Goal: Find specific page/section: Find specific page/section

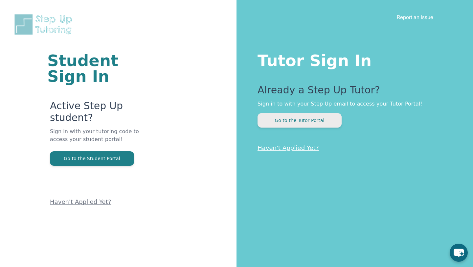
click at [312, 120] on button "Go to the Tutor Portal" at bounding box center [299, 120] width 84 height 14
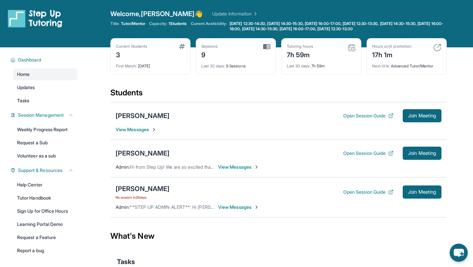
click at [235, 167] on span "View Messages" at bounding box center [238, 167] width 41 height 7
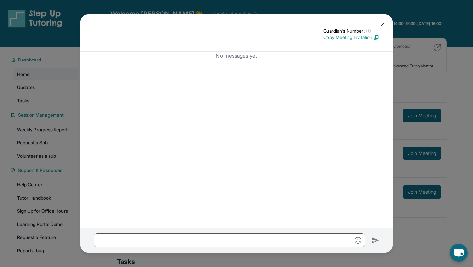
click at [382, 25] on img at bounding box center [382, 24] width 5 height 5
